Goal: Navigation & Orientation: Find specific page/section

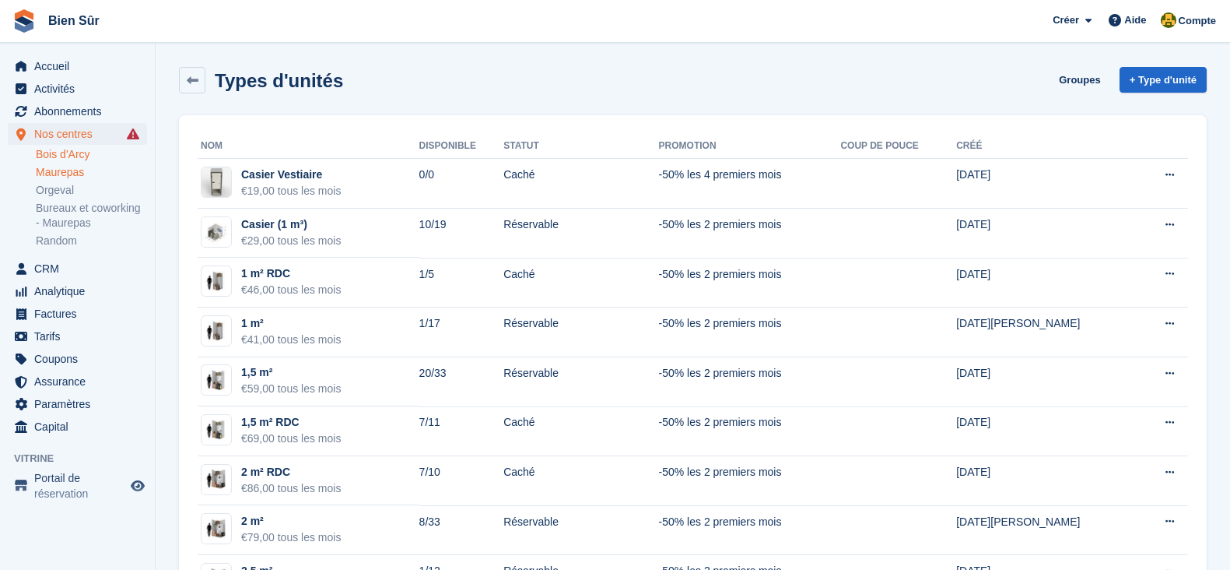
scroll to position [486, 0]
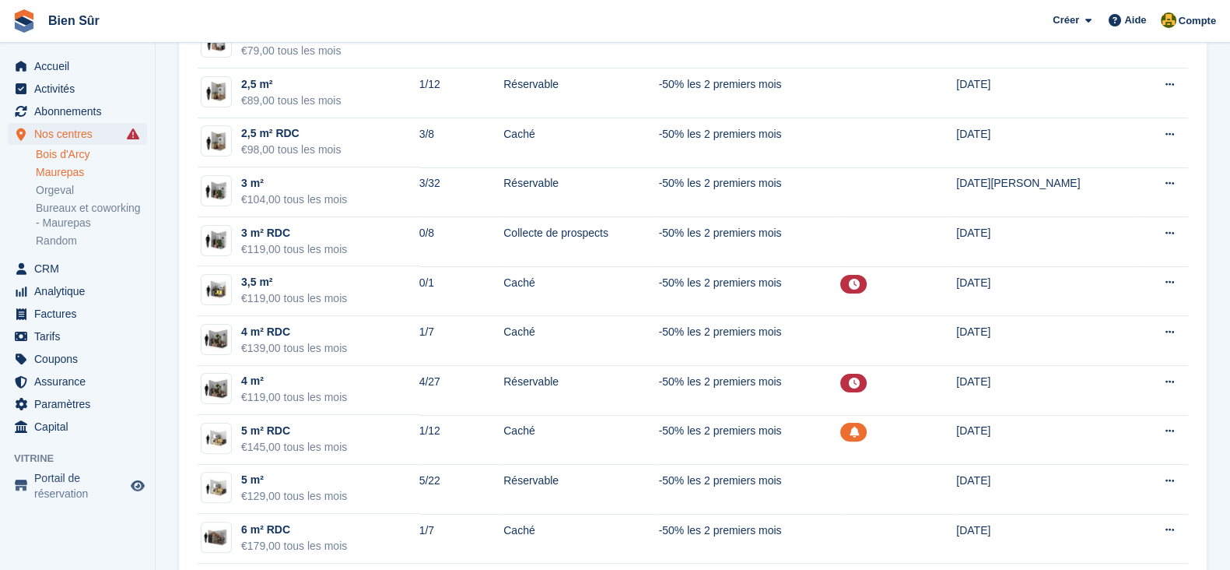
click at [88, 176] on link "Maurepas" at bounding box center [91, 172] width 111 height 15
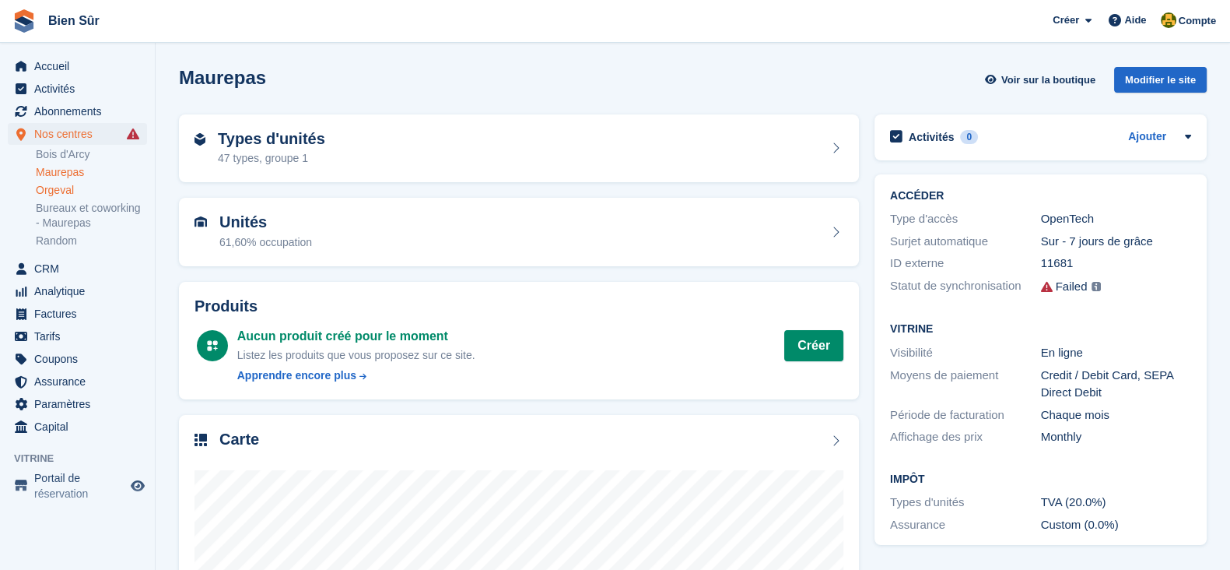
click at [72, 195] on link "Orgeval" at bounding box center [91, 190] width 111 height 15
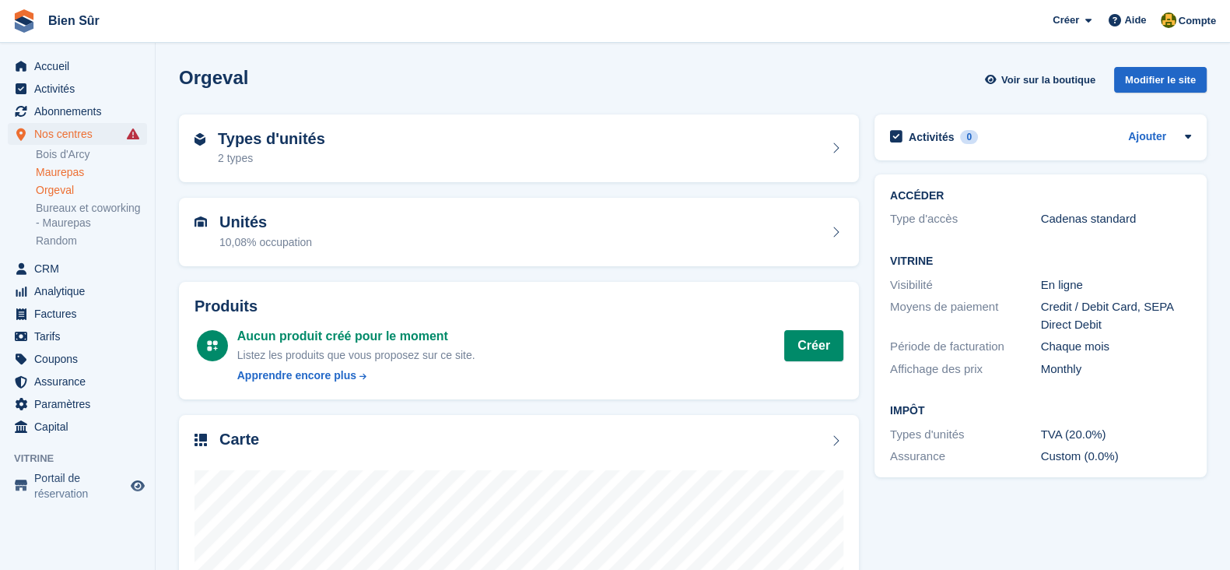
click at [55, 173] on link "Maurepas" at bounding box center [91, 172] width 111 height 15
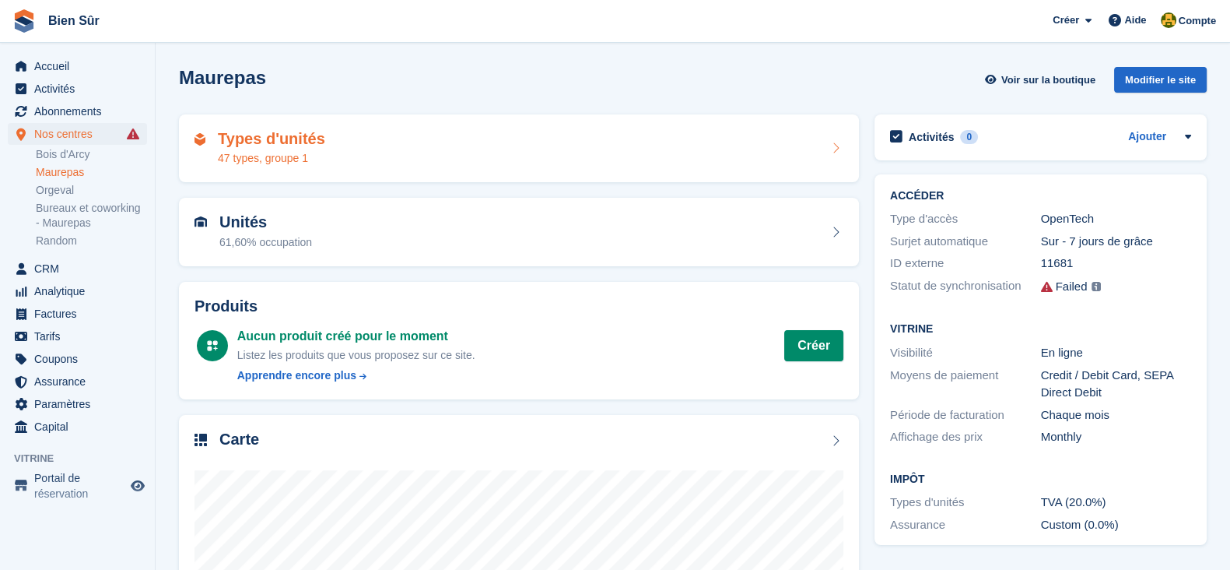
click at [291, 150] on div "47 types, groupe 1" at bounding box center [271, 158] width 107 height 16
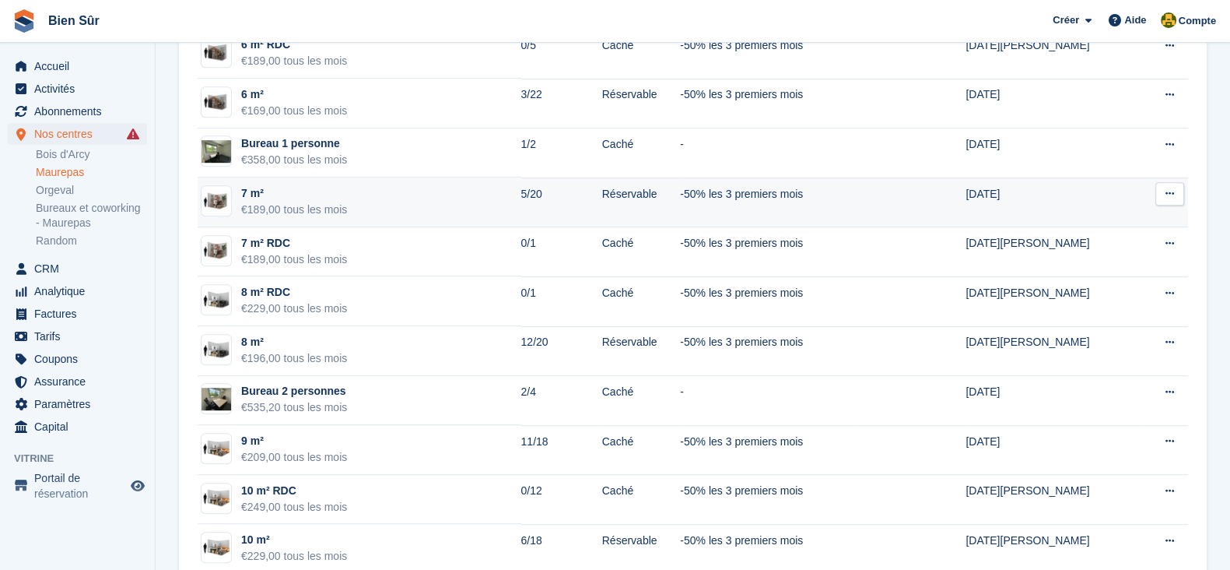
scroll to position [1167, 0]
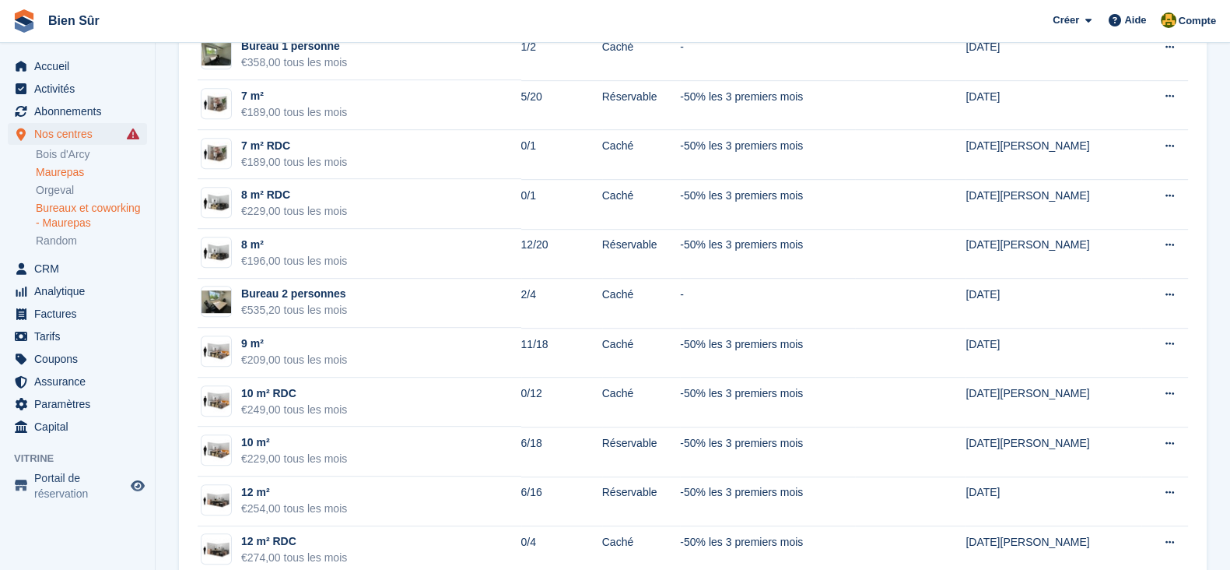
click at [86, 216] on link "Bureaux et coworking - Maurepas" at bounding box center [91, 216] width 111 height 30
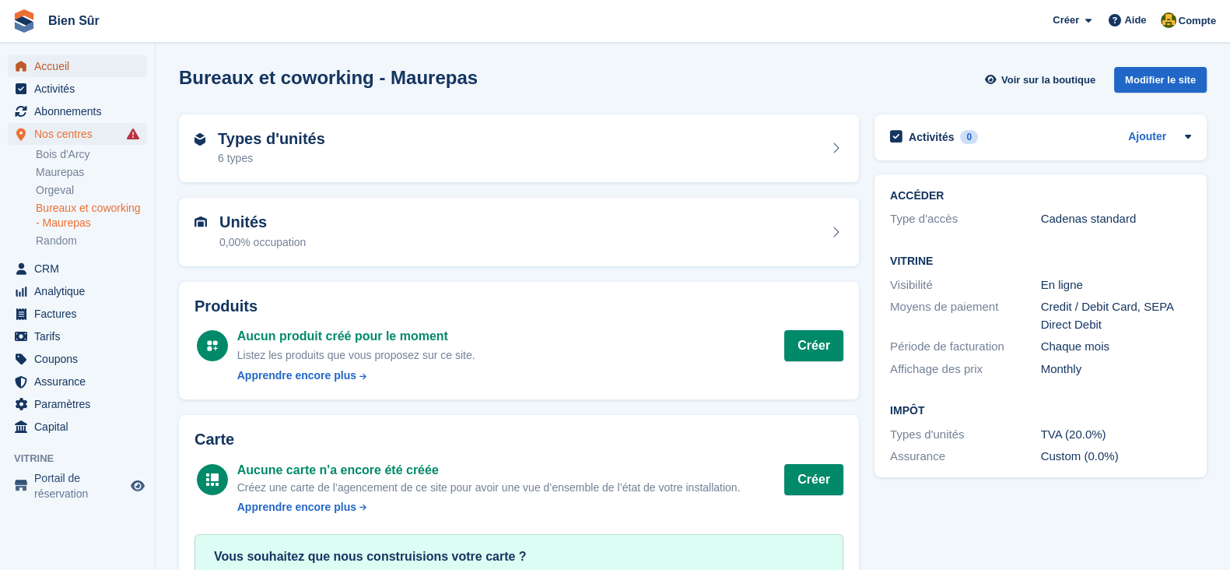
click at [66, 72] on span "Accueil" at bounding box center [80, 66] width 93 height 22
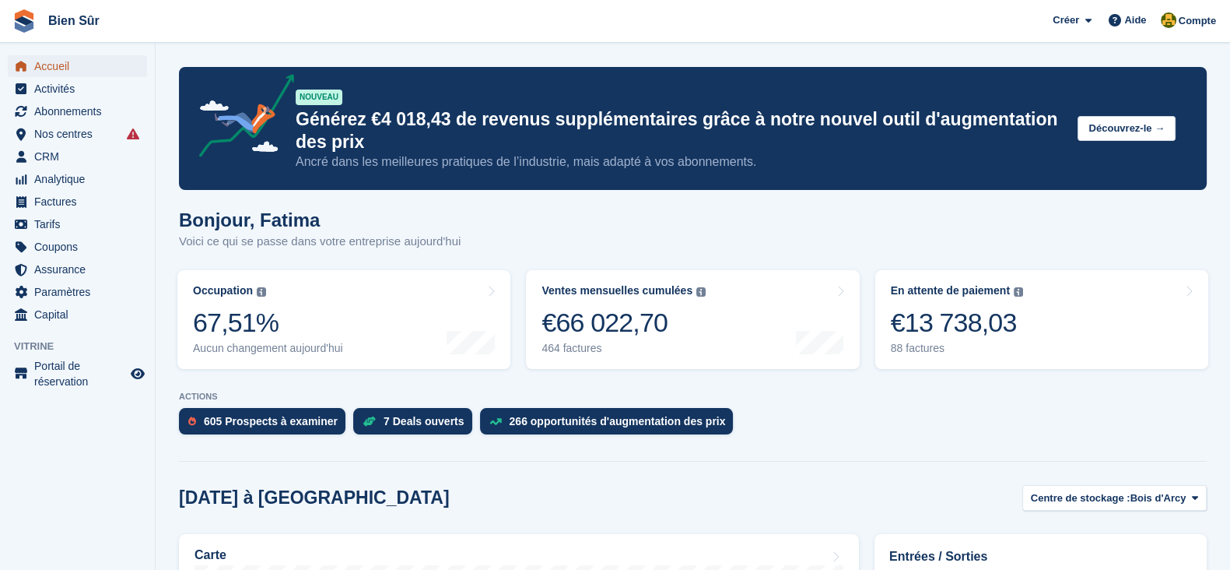
click at [81, 65] on span "Accueil" at bounding box center [80, 66] width 93 height 22
click at [76, 67] on span "Accueil" at bounding box center [80, 66] width 93 height 22
click at [49, 72] on span "Accueil" at bounding box center [80, 66] width 93 height 22
click at [97, 65] on span "Accueil" at bounding box center [80, 66] width 93 height 22
